Goal: Task Accomplishment & Management: Manage account settings

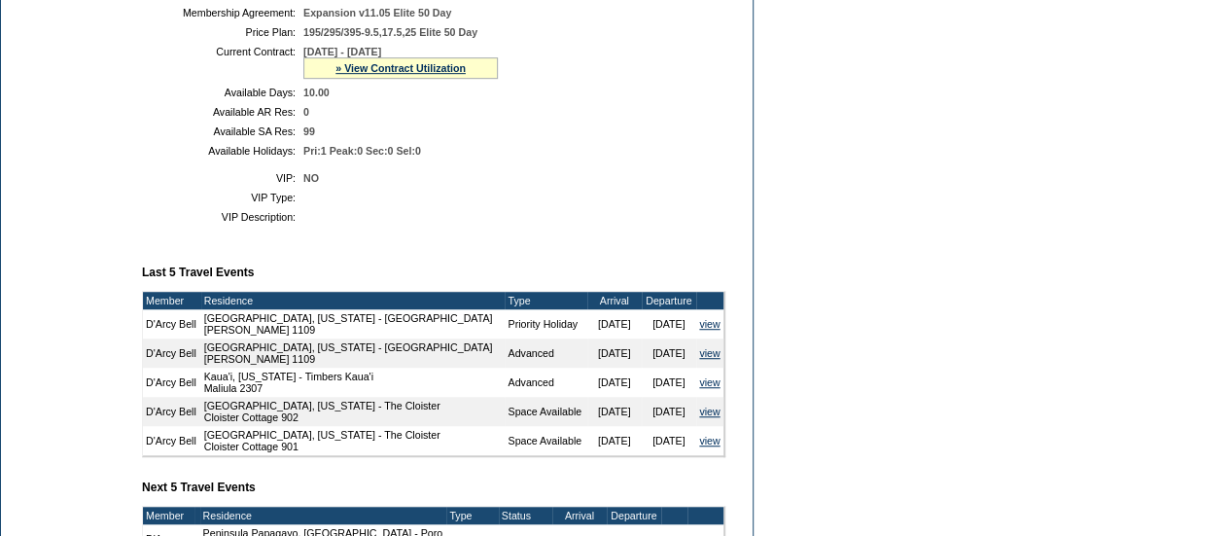
scroll to position [496, 0]
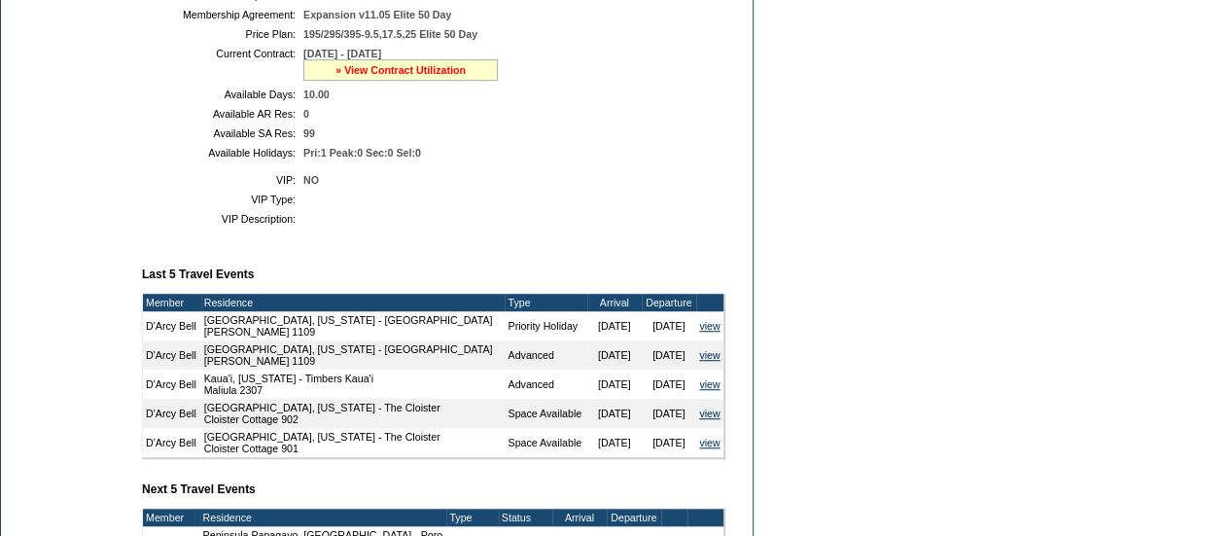
click at [383, 76] on link "» View Contract Utilization" at bounding box center [401, 70] width 130 height 12
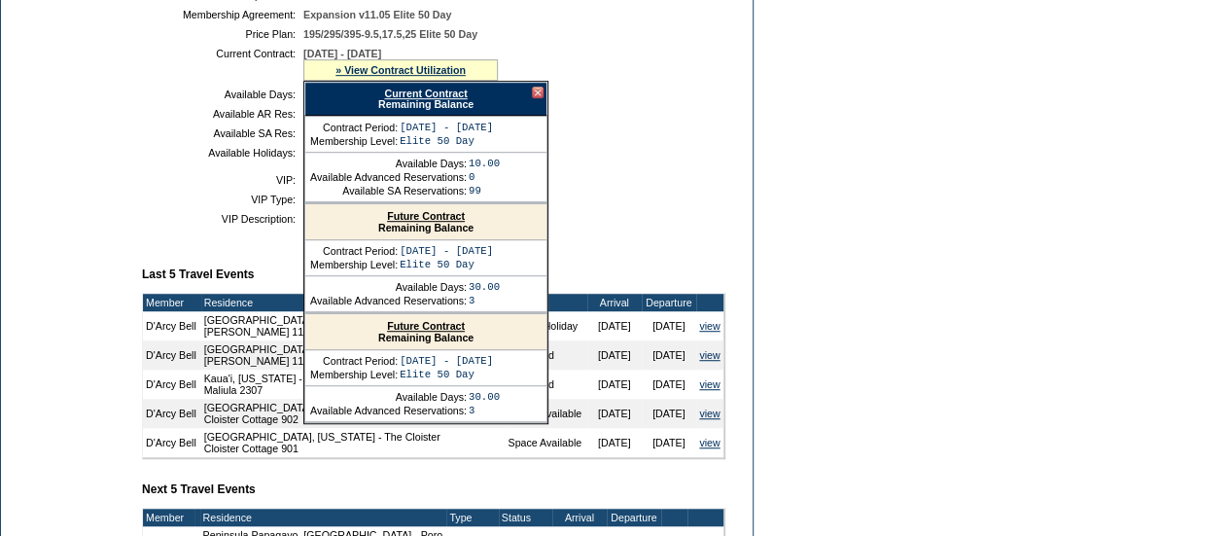
click at [407, 99] on link "Current Contract" at bounding box center [425, 94] width 83 height 12
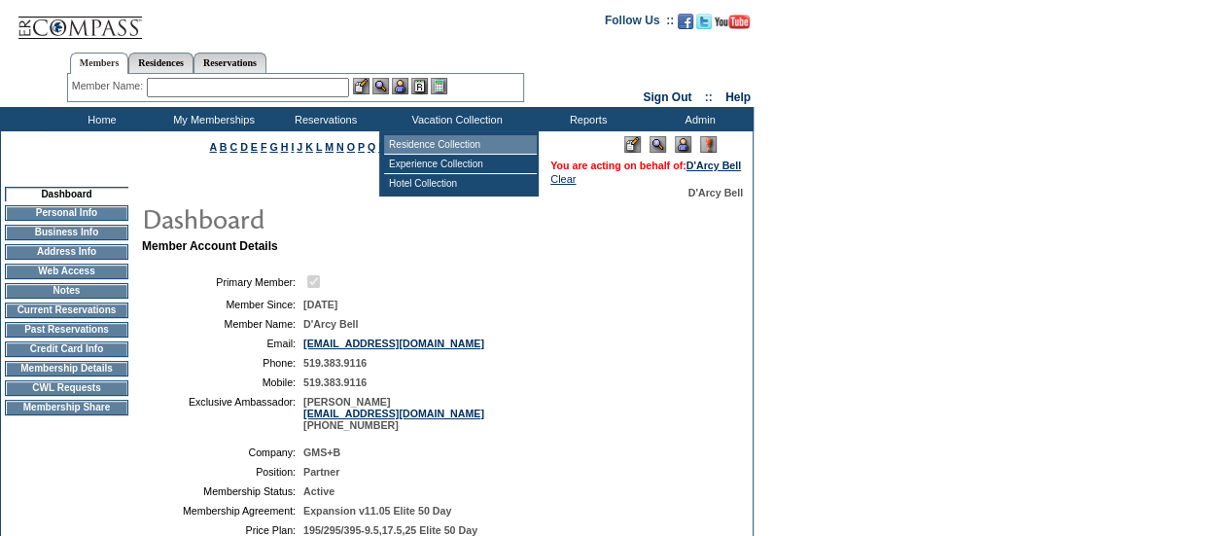
click at [440, 140] on td "Residence Collection" at bounding box center [460, 144] width 153 height 19
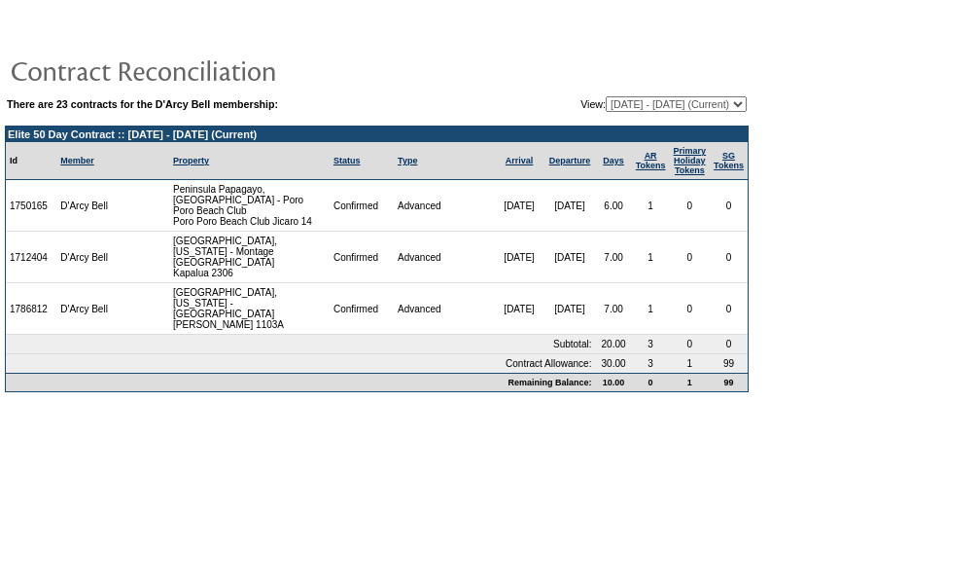
click at [669, 100] on select "[DATE] - [DATE] [DATE] - [DATE] [DATE] - [DATE] [DATE] - [DATE] [DATE] - [DATE]…" at bounding box center [676, 104] width 141 height 16
select select "123473"
click at [606, 96] on select "[DATE] - [DATE] [DATE] - [DATE] [DATE] - [DATE] [DATE] - [DATE] [DATE] - [DATE]…" at bounding box center [676, 104] width 141 height 16
